Goal: Task Accomplishment & Management: Complete application form

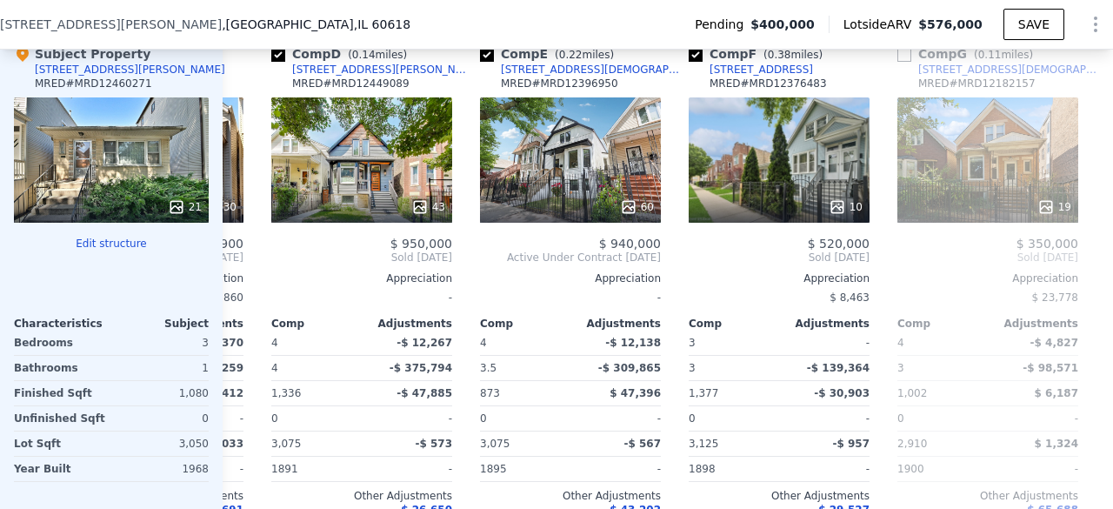
scroll to position [0, 625]
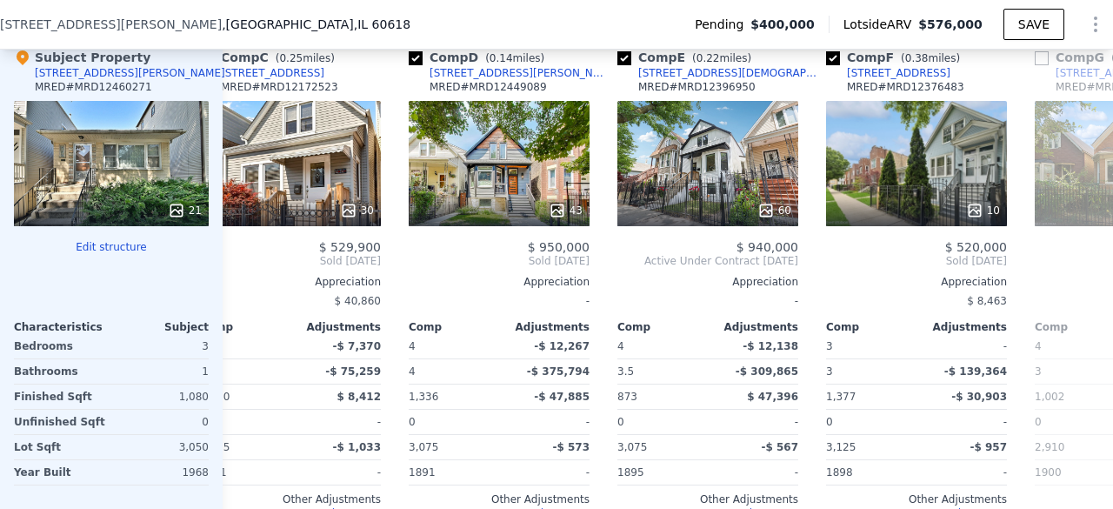
scroll to position [0, 456]
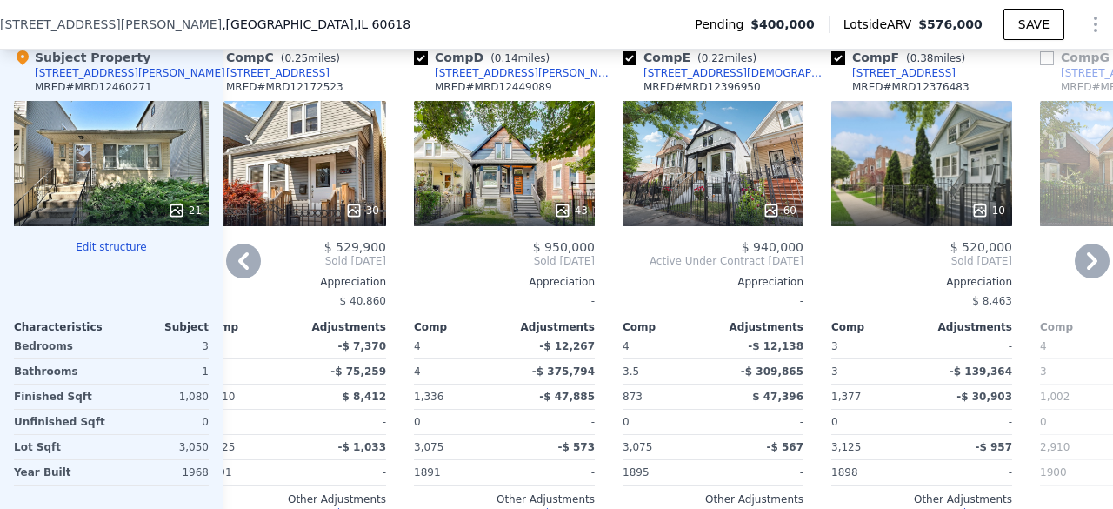
click at [633, 65] on input "checkbox" at bounding box center [630, 58] width 14 height 14
checkbox input "false"
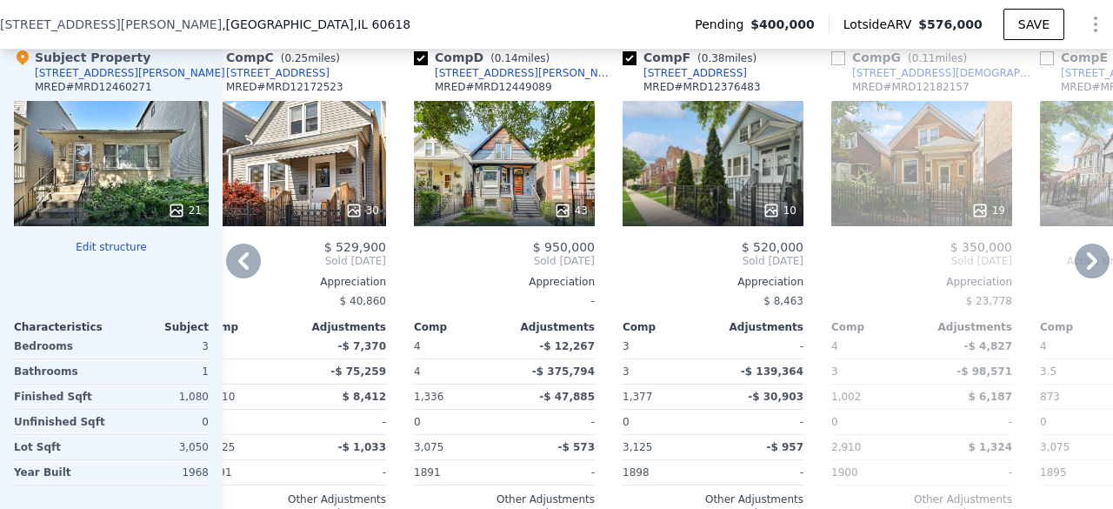
click at [424, 65] on input "checkbox" at bounding box center [421, 58] width 14 height 14
checkbox input "false"
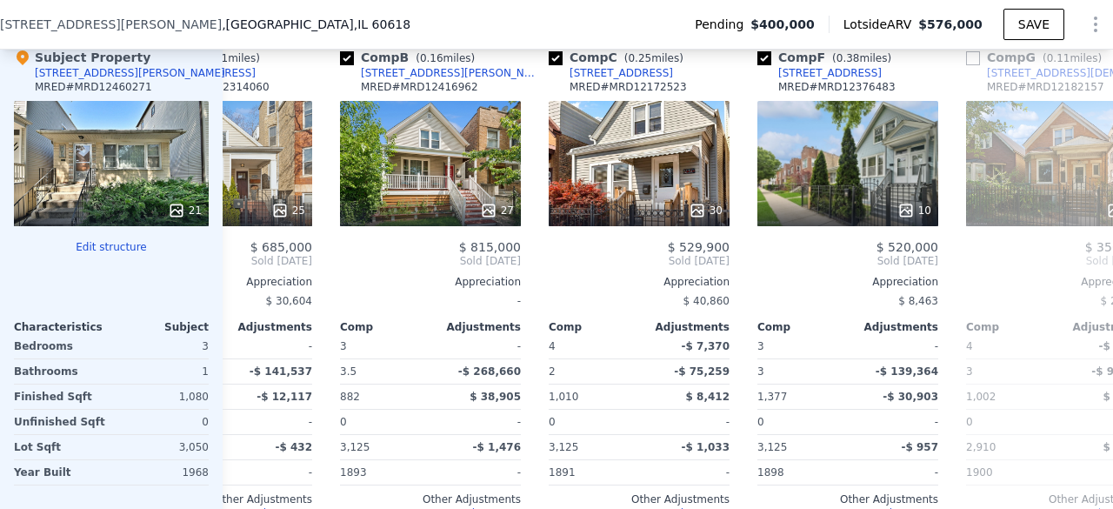
scroll to position [0, 107]
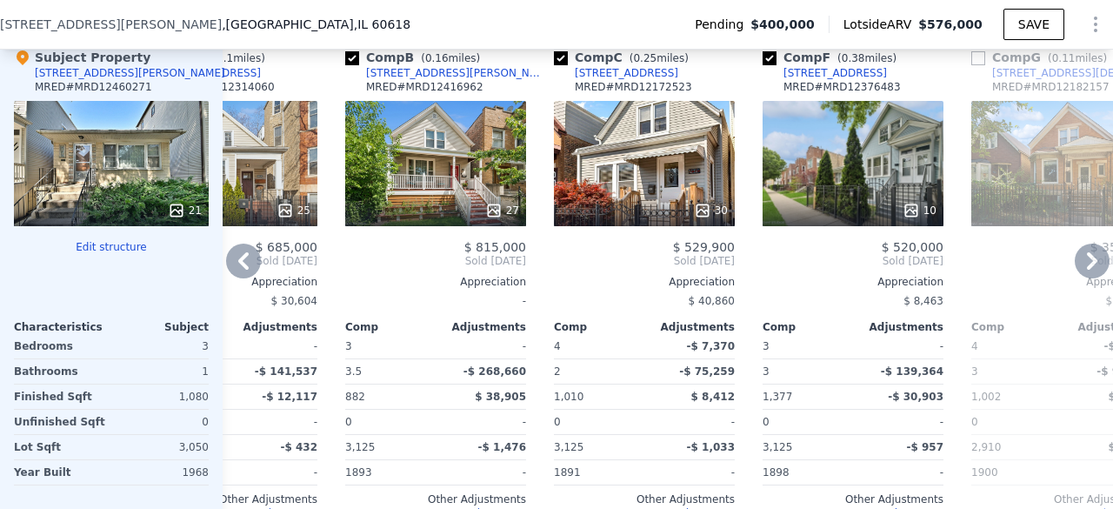
click at [353, 63] on input "checkbox" at bounding box center [352, 58] width 14 height 14
checkbox input "false"
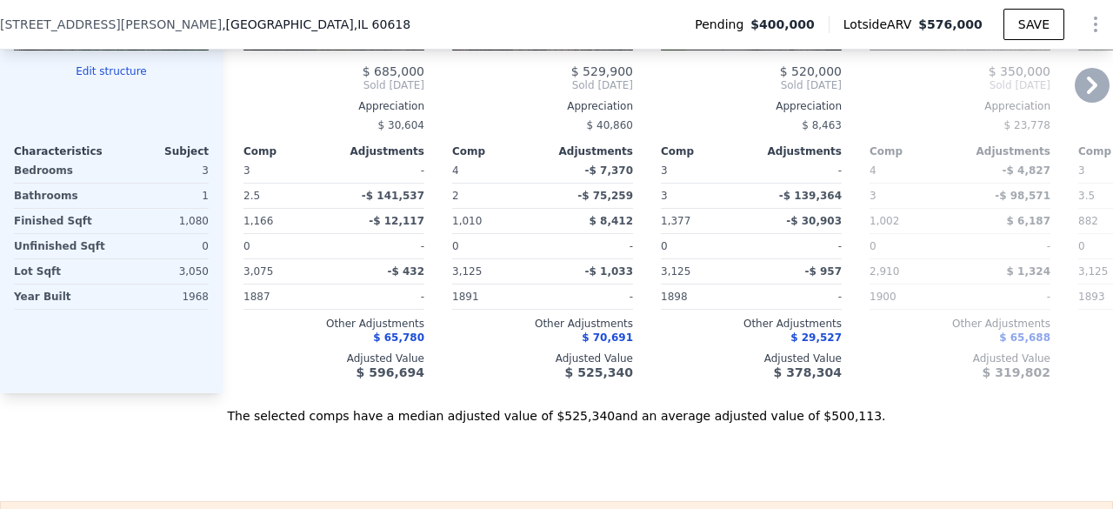
scroll to position [2172, 0]
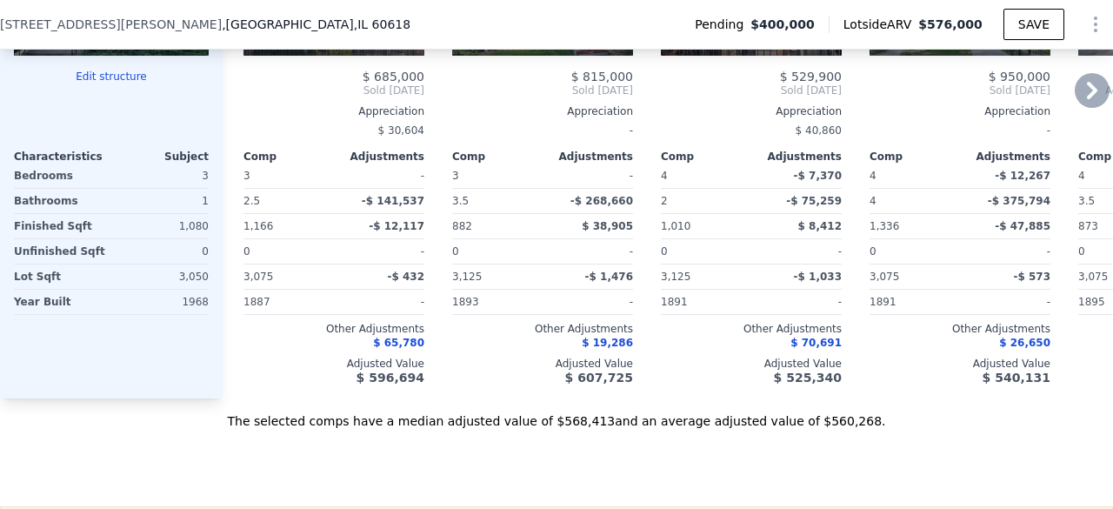
checkbox input "true"
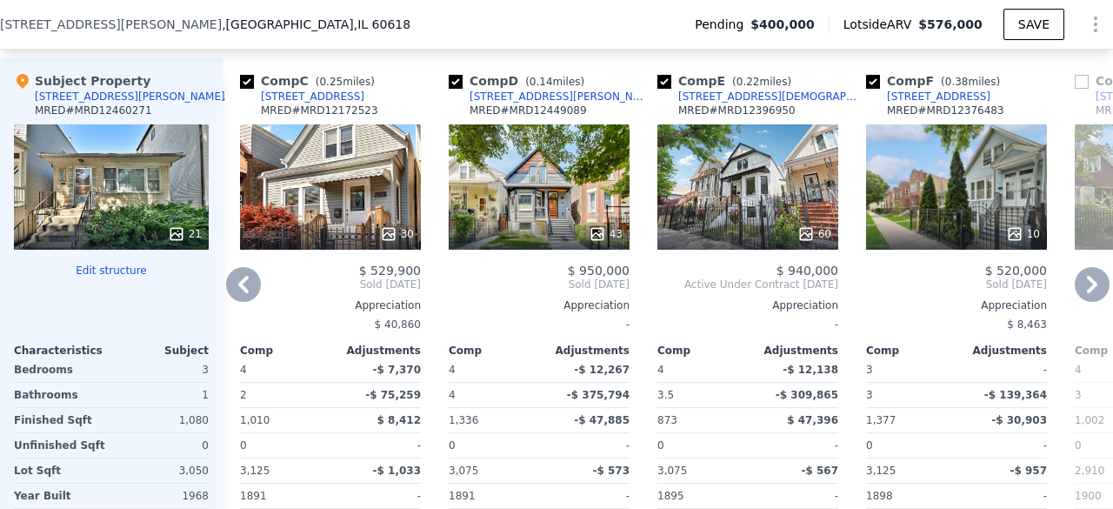
scroll to position [1977, 0]
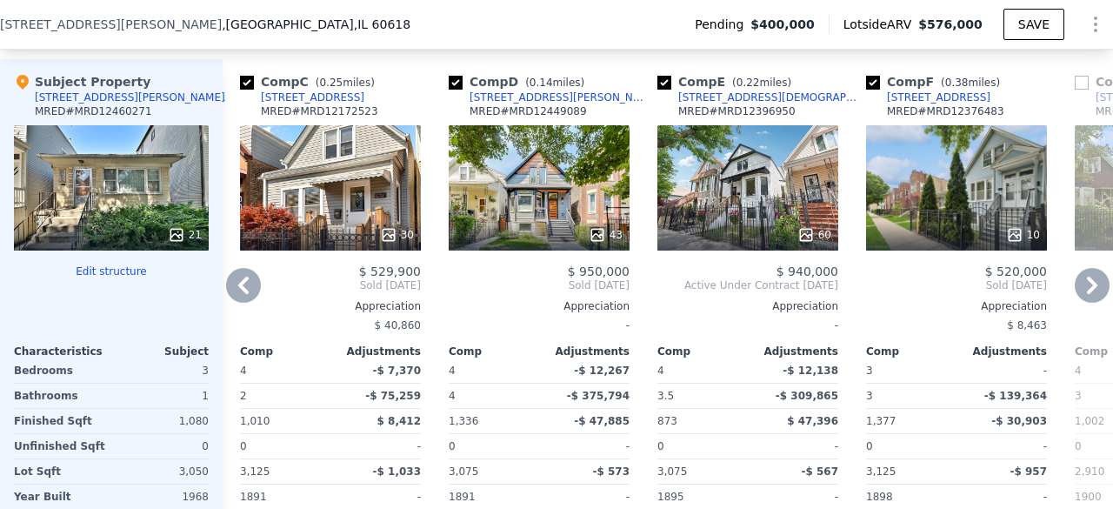
click at [663, 90] on input "checkbox" at bounding box center [664, 83] width 14 height 14
checkbox input "false"
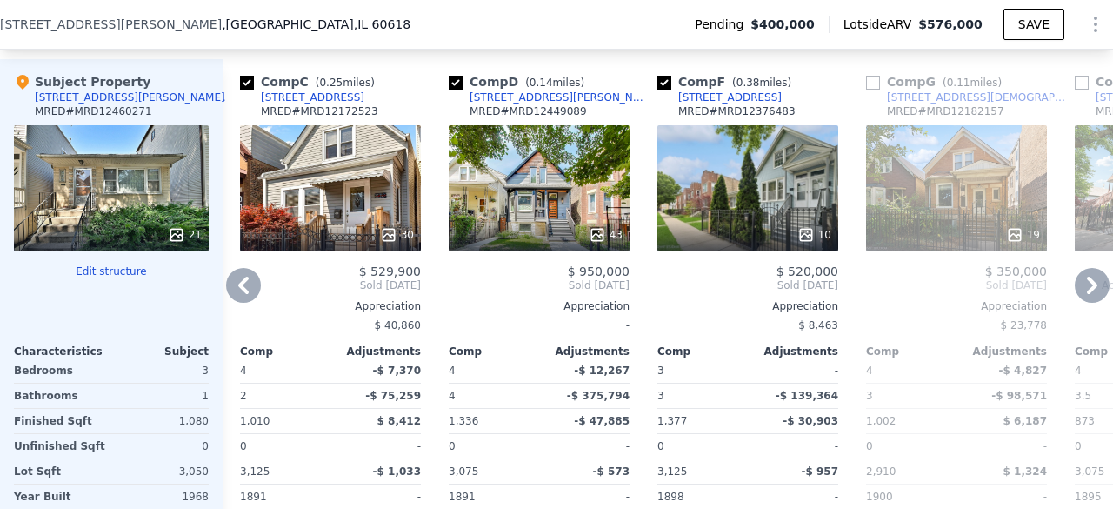
click at [457, 90] on input "checkbox" at bounding box center [456, 83] width 14 height 14
checkbox input "false"
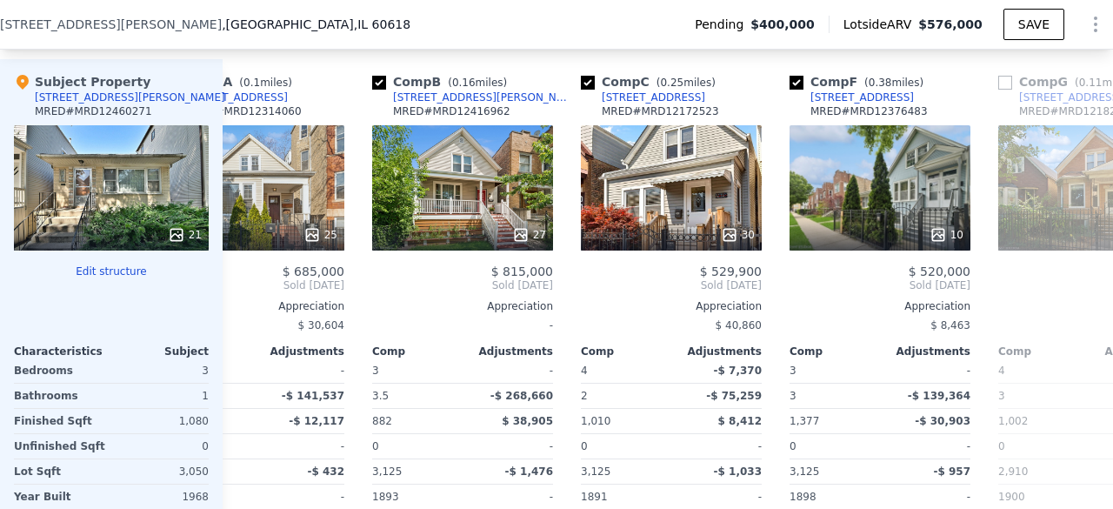
scroll to position [0, 78]
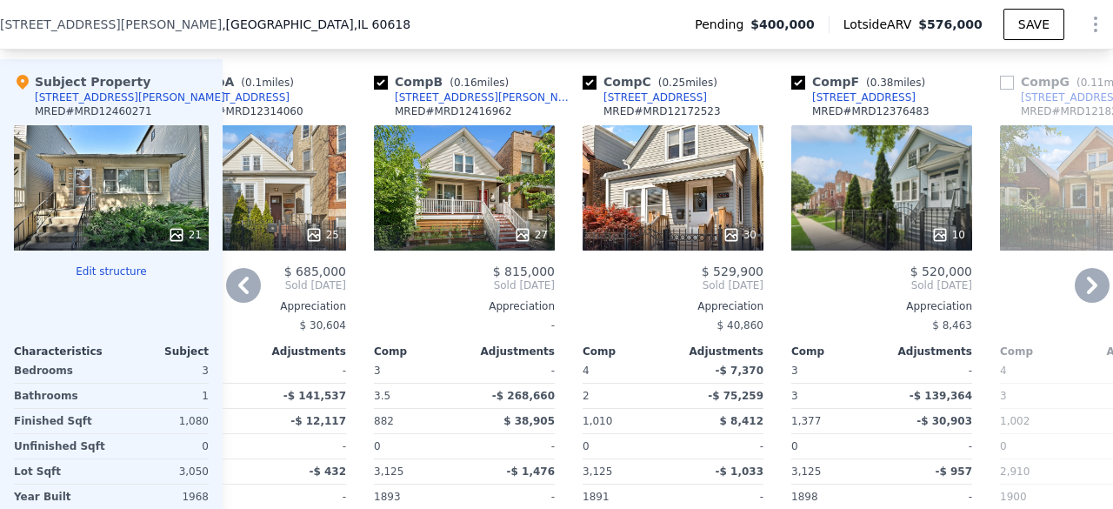
click at [382, 90] on input "checkbox" at bounding box center [381, 83] width 14 height 14
checkbox input "false"
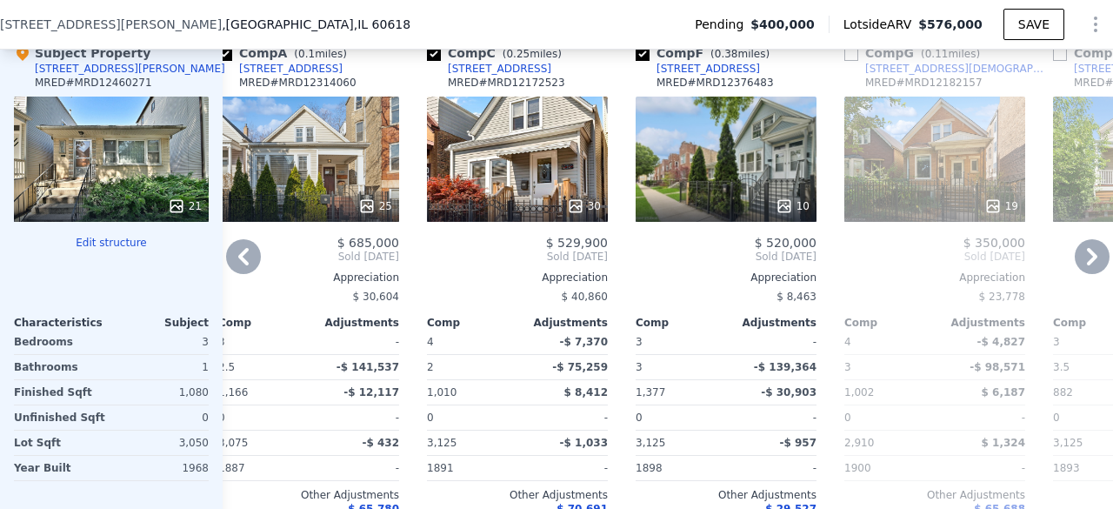
scroll to position [2011, 0]
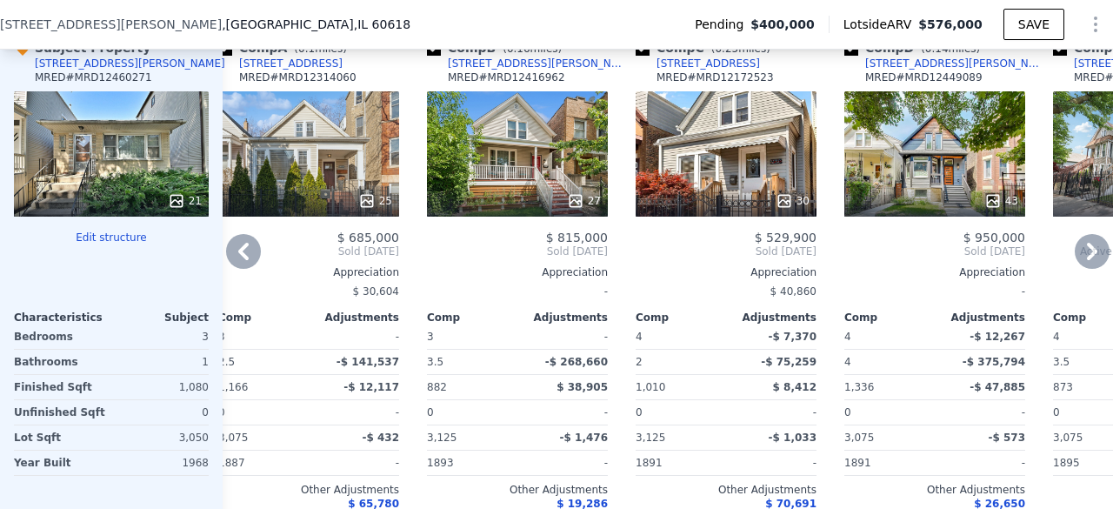
checkbox input "true"
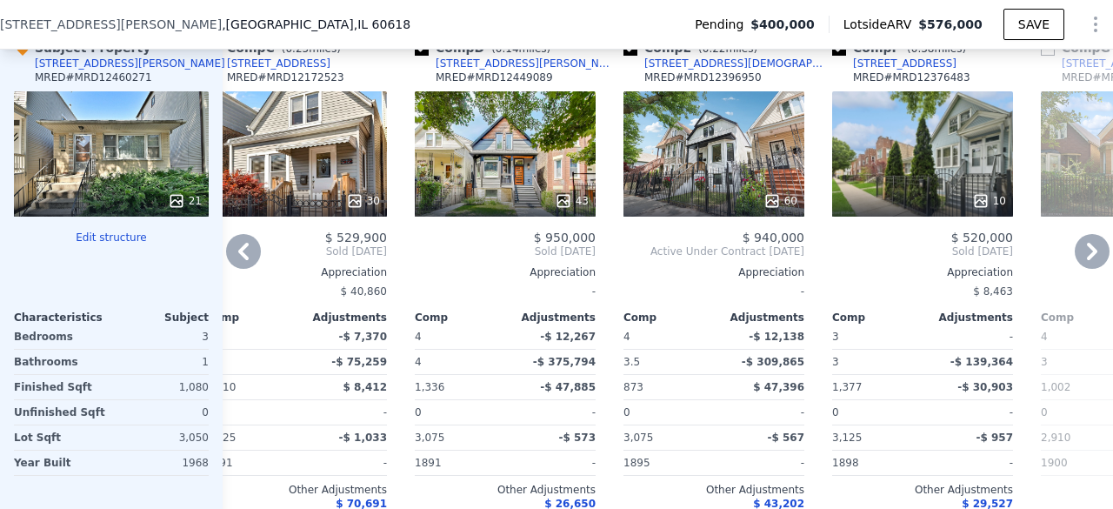
scroll to position [0, 463]
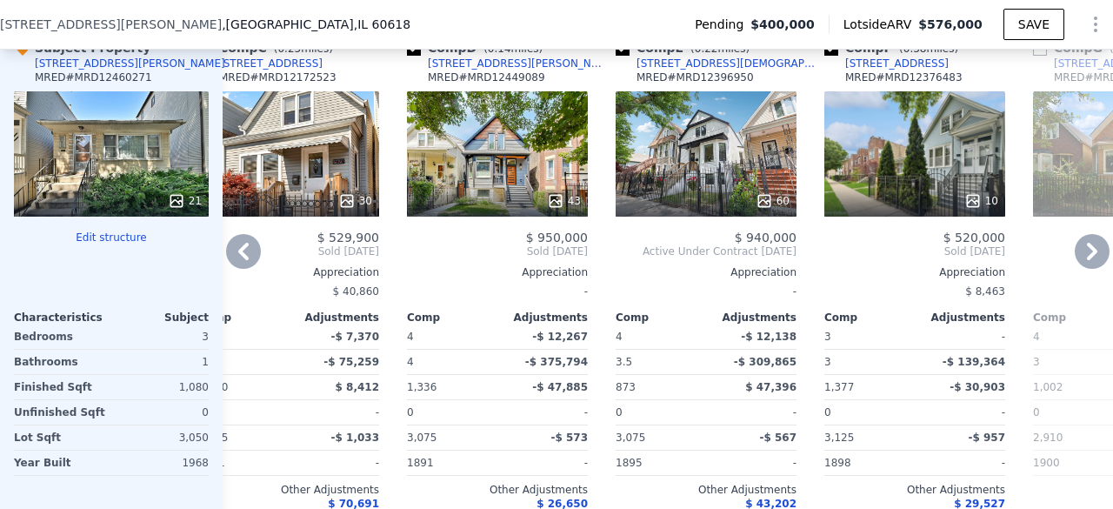
click at [834, 56] on input "checkbox" at bounding box center [831, 49] width 14 height 14
checkbox input "false"
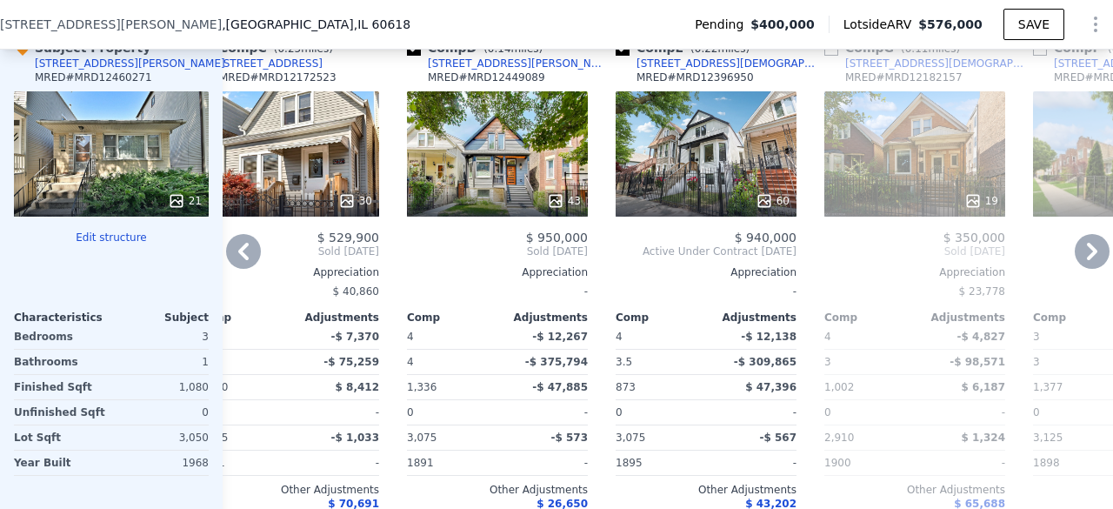
click at [620, 56] on input "checkbox" at bounding box center [623, 49] width 14 height 14
checkbox input "false"
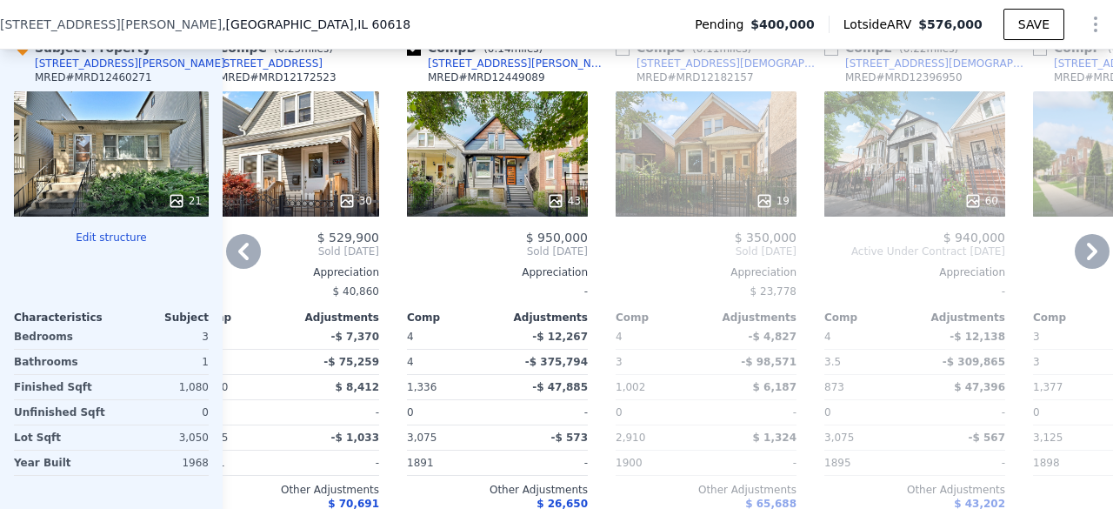
click at [414, 56] on input "checkbox" at bounding box center [414, 49] width 14 height 14
checkbox input "false"
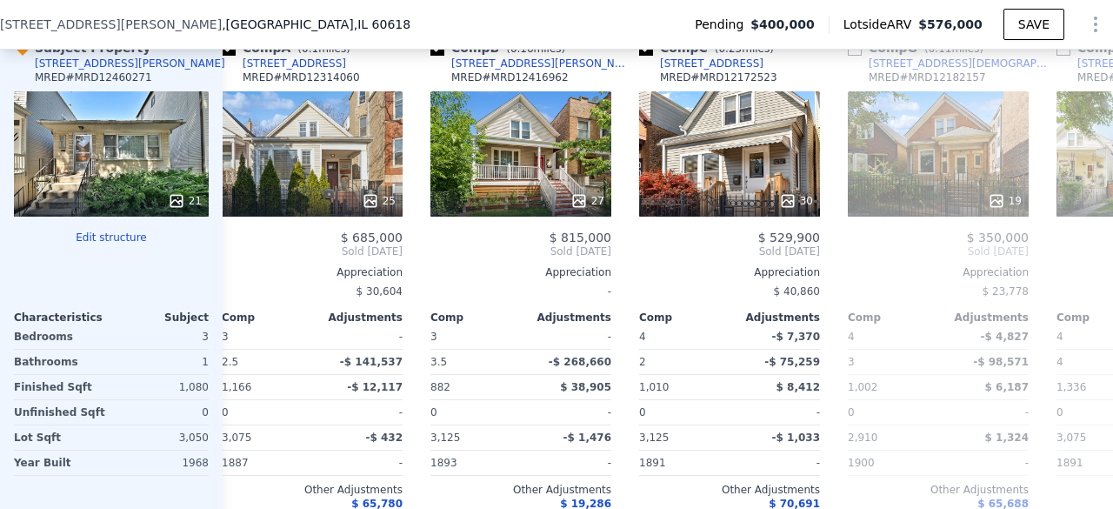
scroll to position [0, 0]
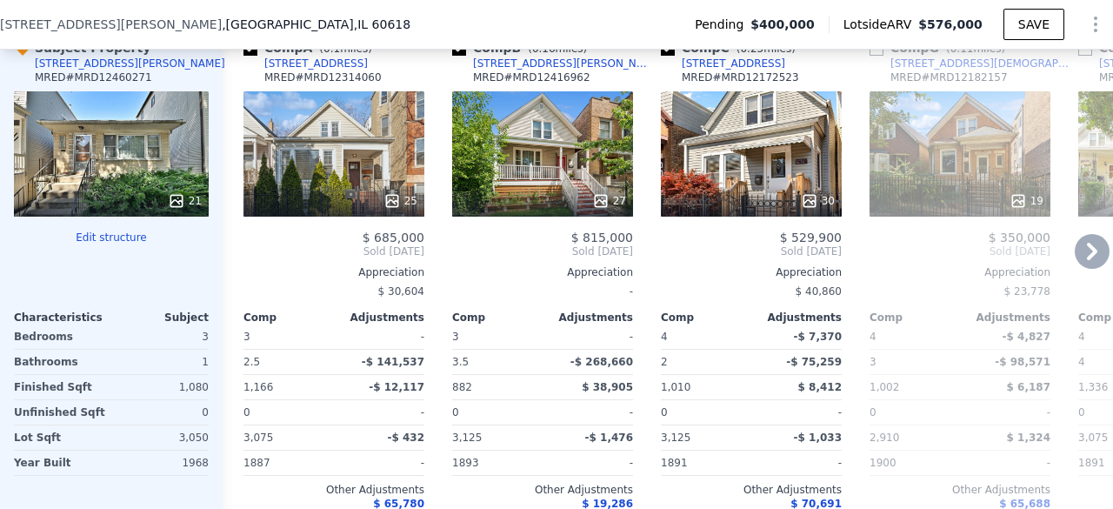
click at [878, 56] on input "checkbox" at bounding box center [877, 49] width 14 height 14
checkbox input "true"
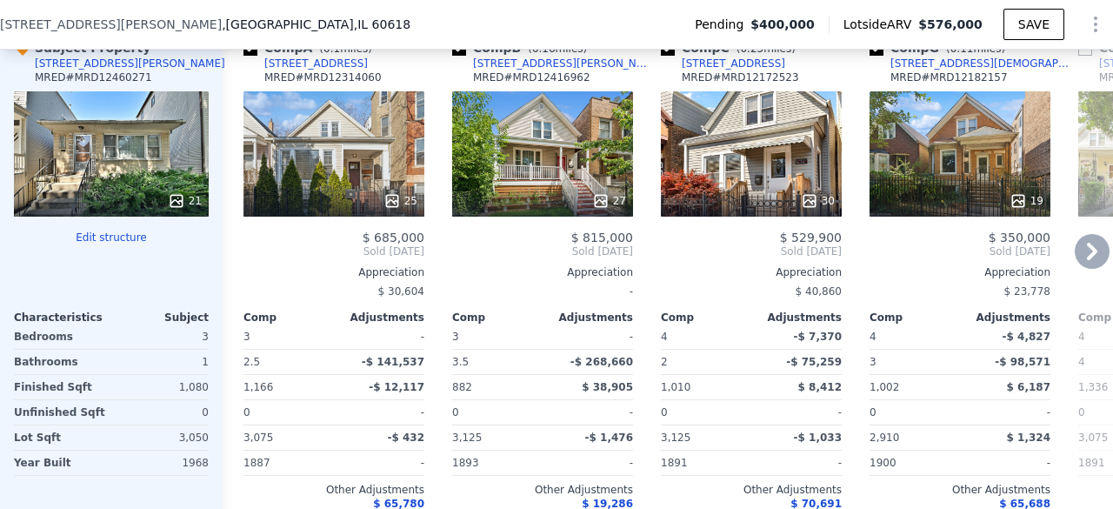
click at [671, 56] on input "checkbox" at bounding box center [668, 49] width 14 height 14
checkbox input "false"
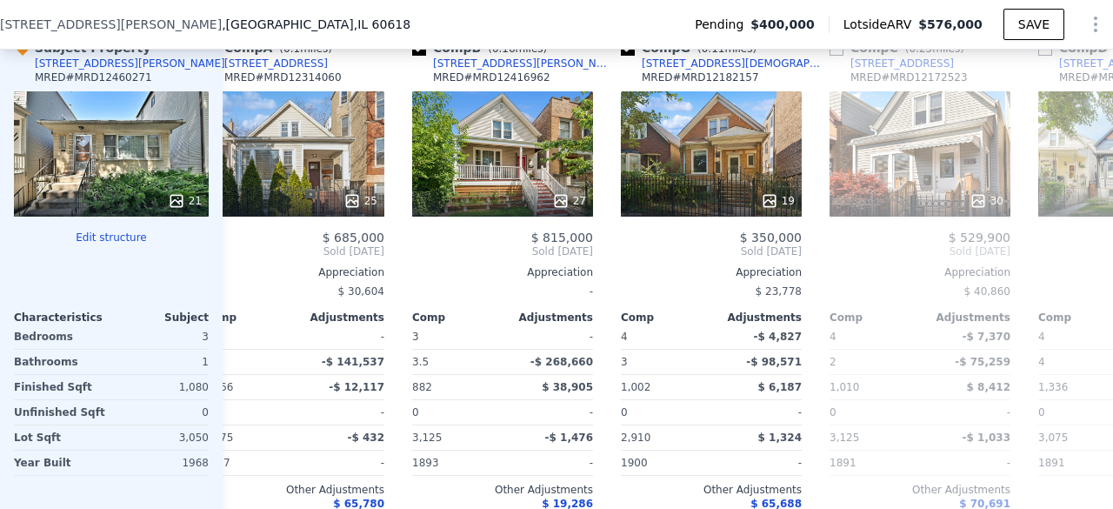
scroll to position [0, 44]
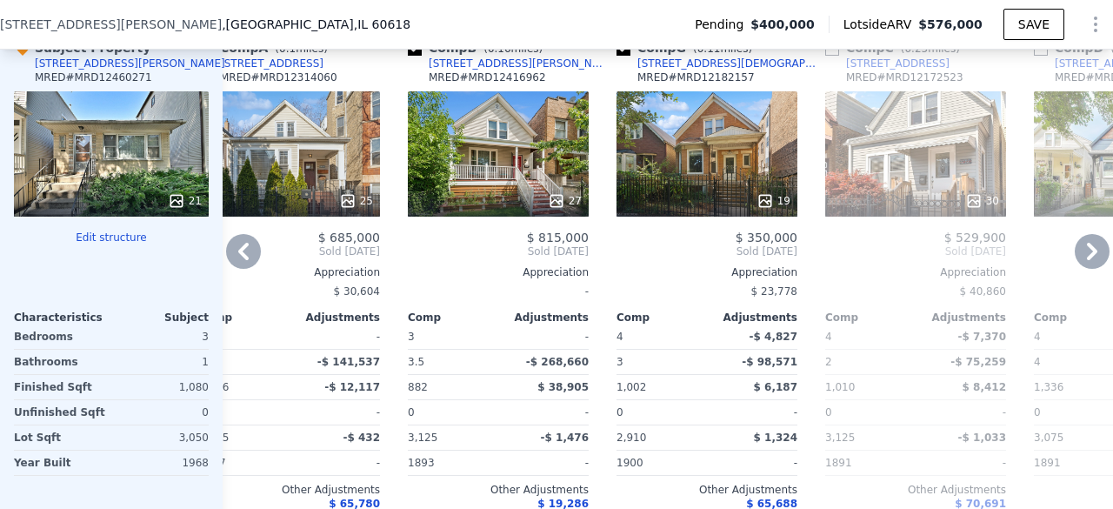
click at [830, 56] on input "checkbox" at bounding box center [832, 49] width 14 height 14
checkbox input "true"
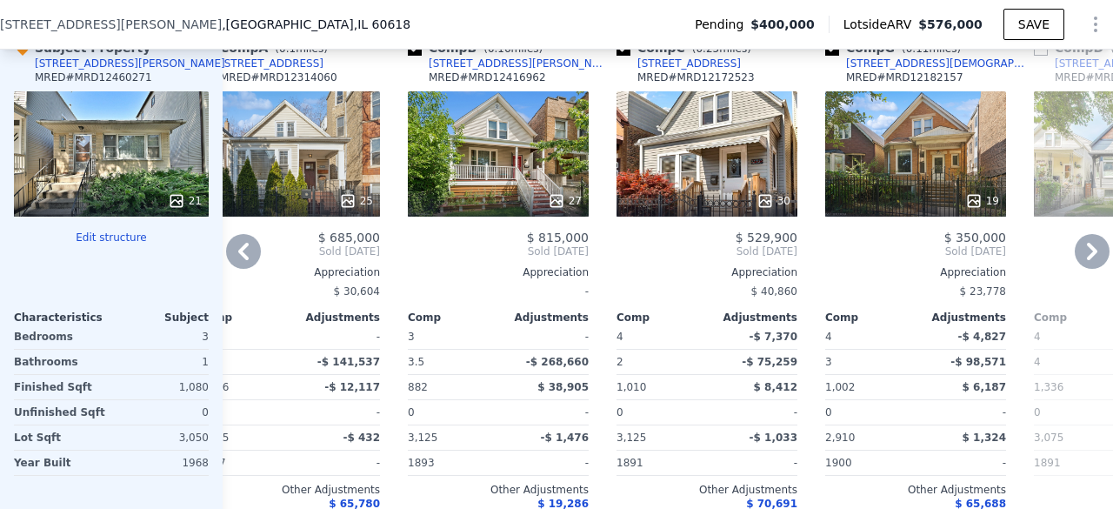
click at [410, 56] on input "checkbox" at bounding box center [415, 49] width 14 height 14
checkbox input "false"
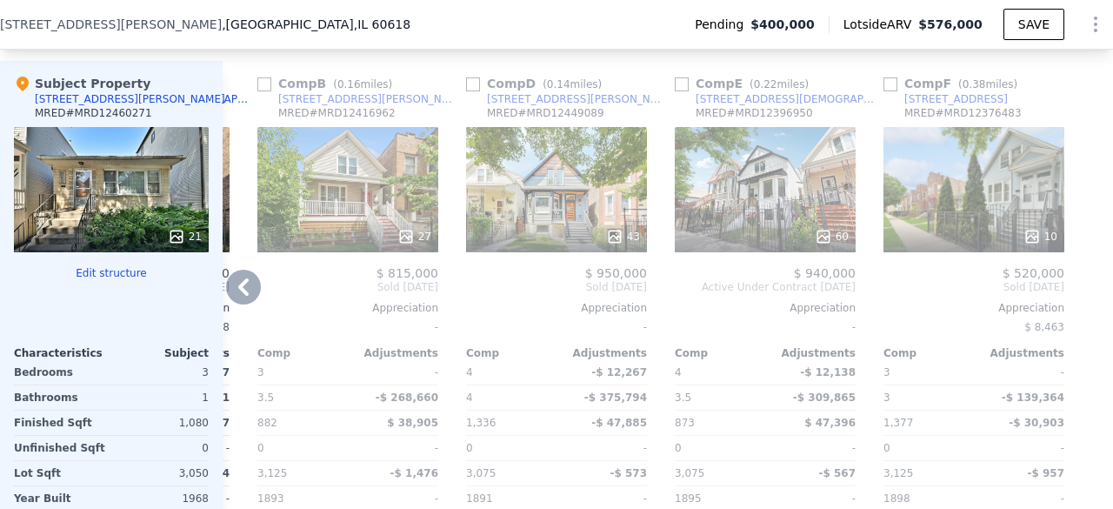
scroll to position [1971, 0]
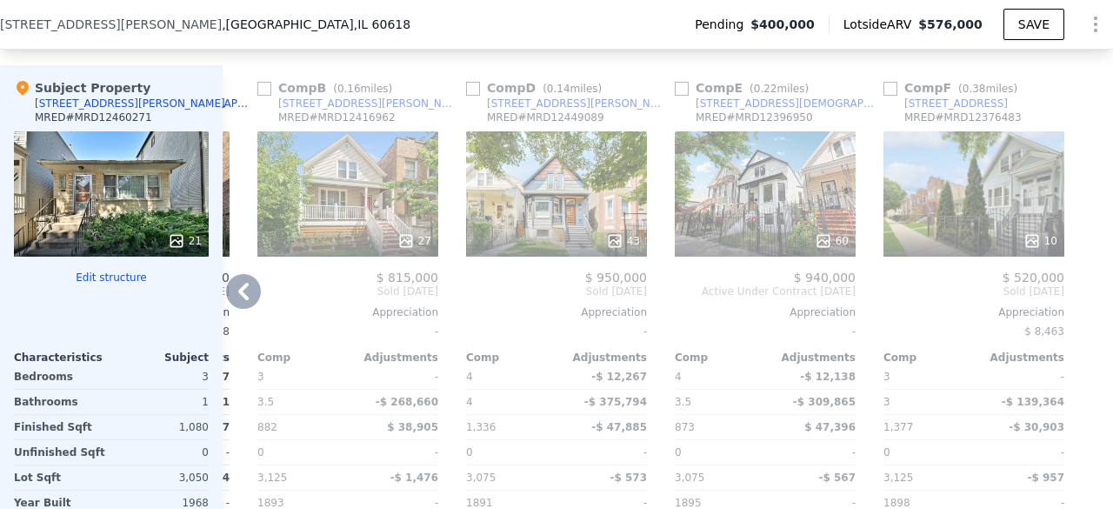
click at [884, 96] on input "checkbox" at bounding box center [891, 89] width 14 height 14
checkbox input "true"
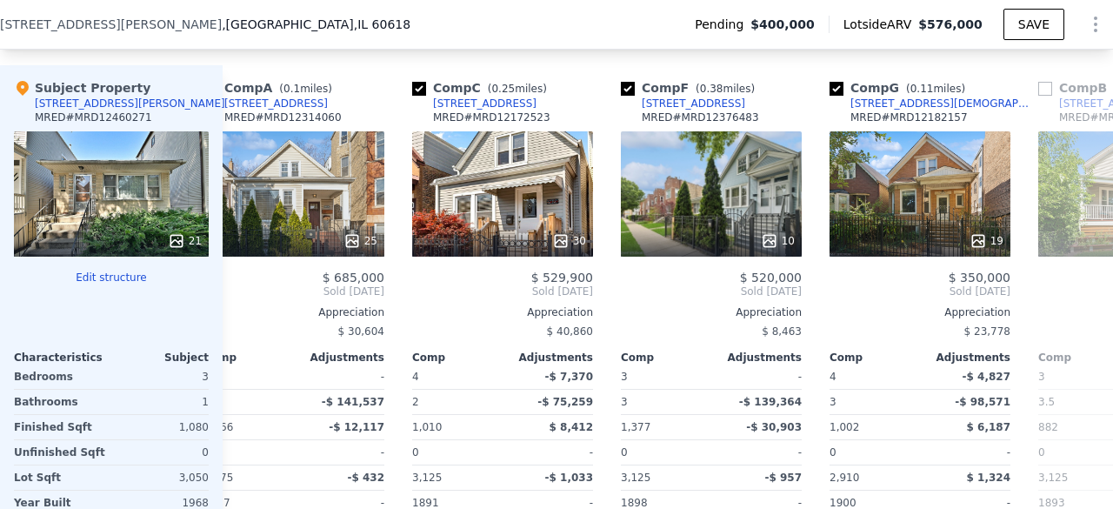
scroll to position [0, 35]
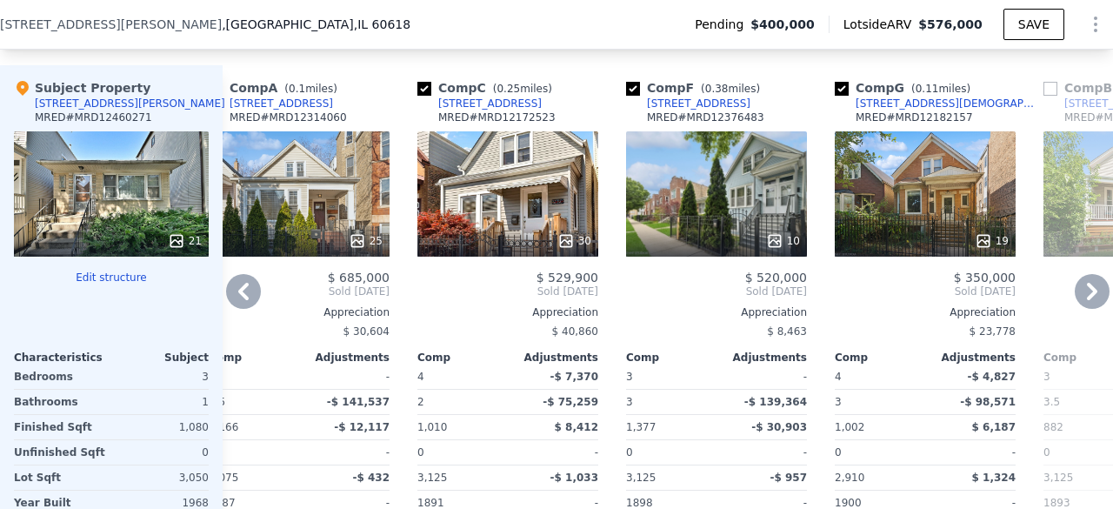
click at [426, 96] on input "checkbox" at bounding box center [424, 89] width 14 height 14
checkbox input "false"
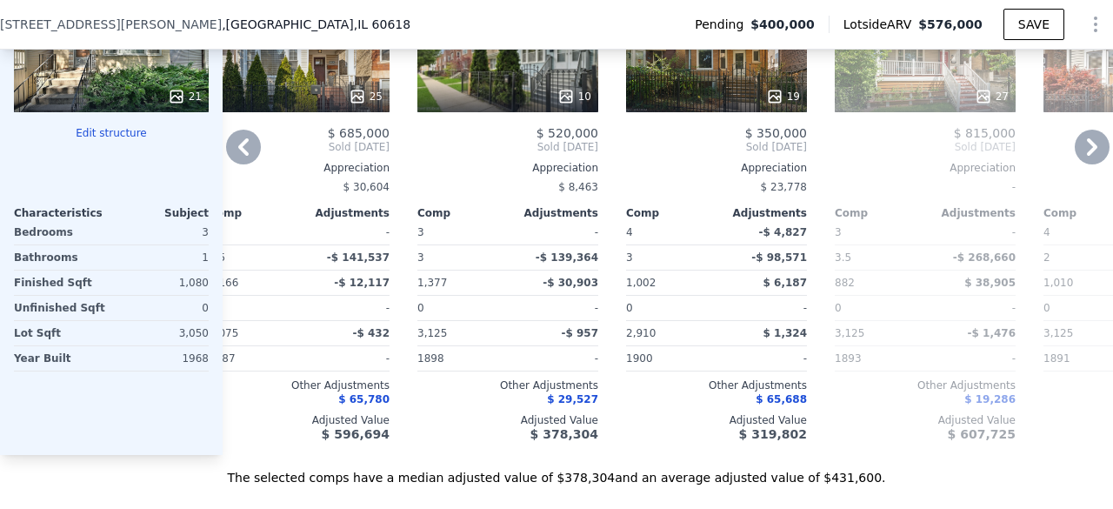
scroll to position [2118, 0]
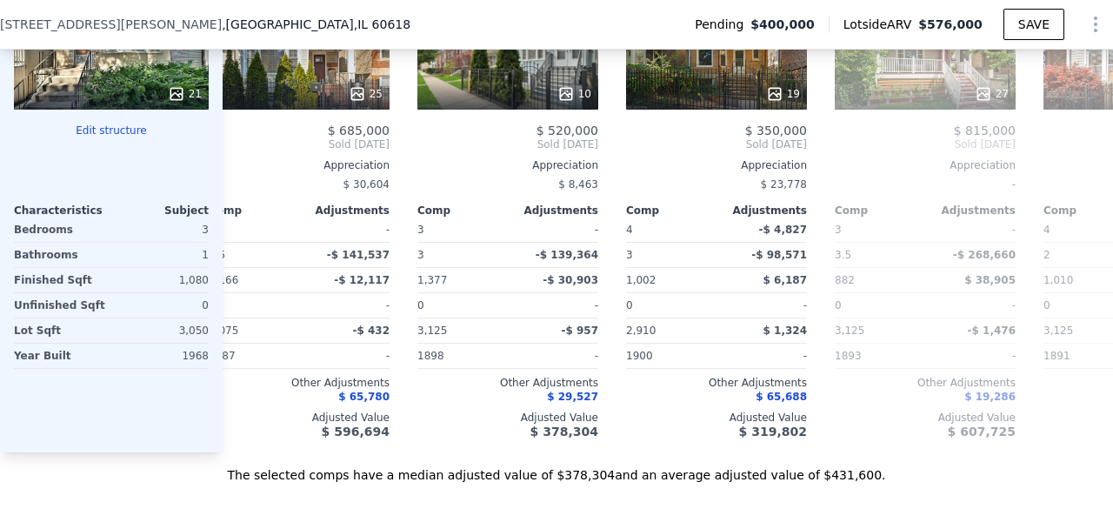
checkbox input "false"
checkbox input "true"
